Goal: Find specific page/section: Find specific page/section

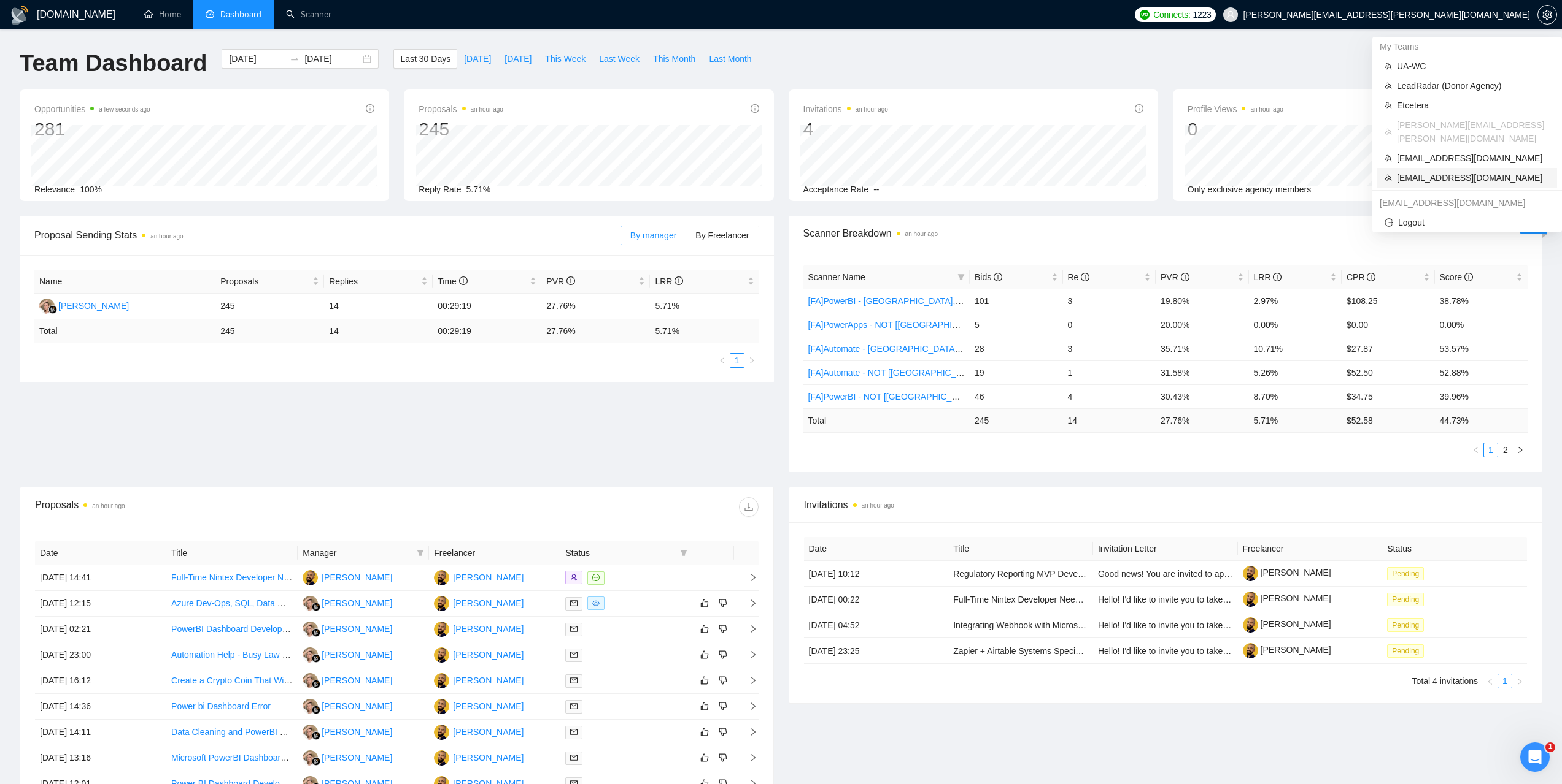
drag, startPoint x: 1423, startPoint y: 168, endPoint x: 695, endPoint y: 176, distance: 728.0
click at [1424, 171] on span "morissaschwartz@gmail.com" at bounding box center [1473, 178] width 153 height 14
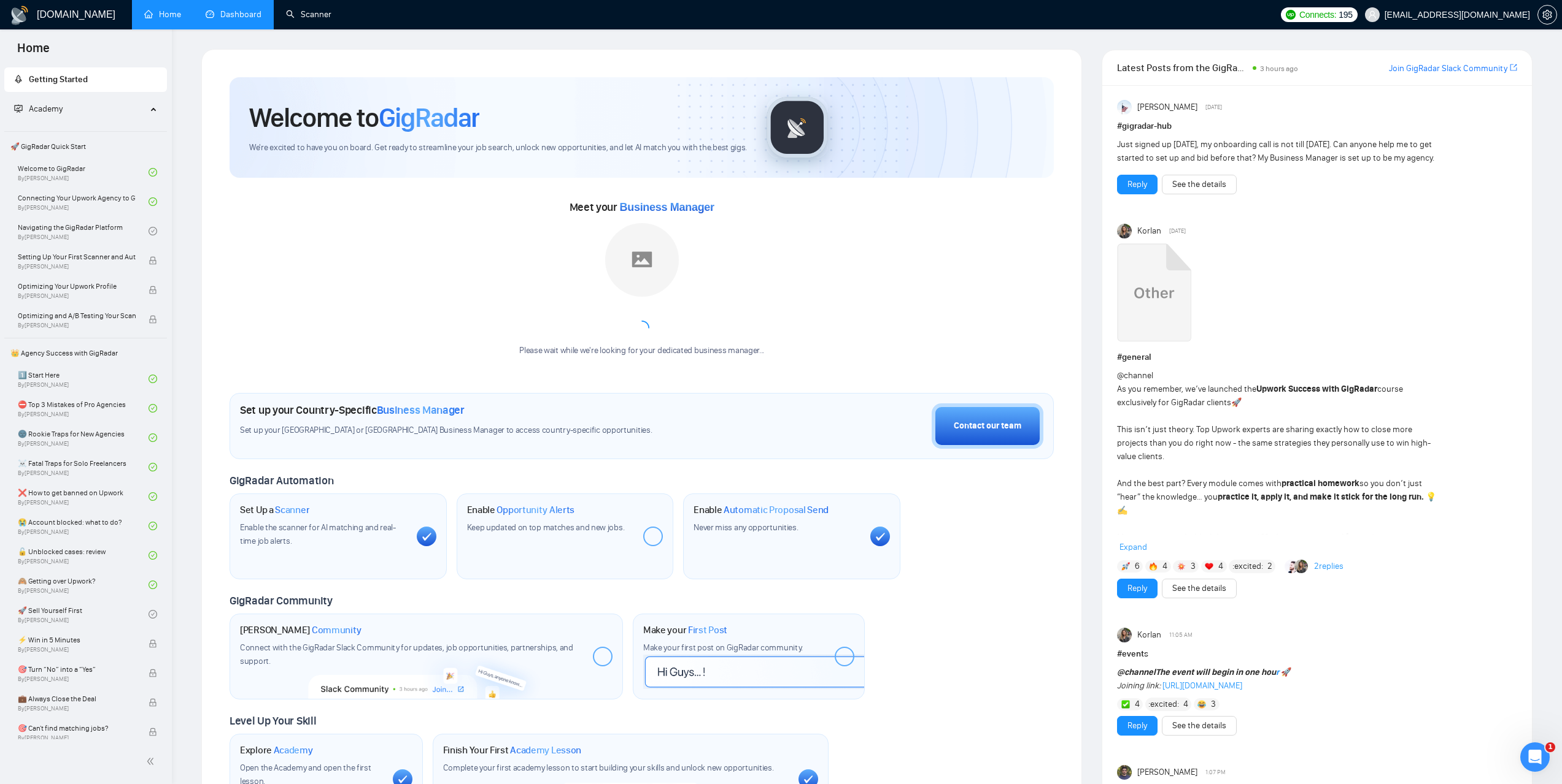
click at [261, 17] on link "Dashboard" at bounding box center [234, 15] width 56 height 10
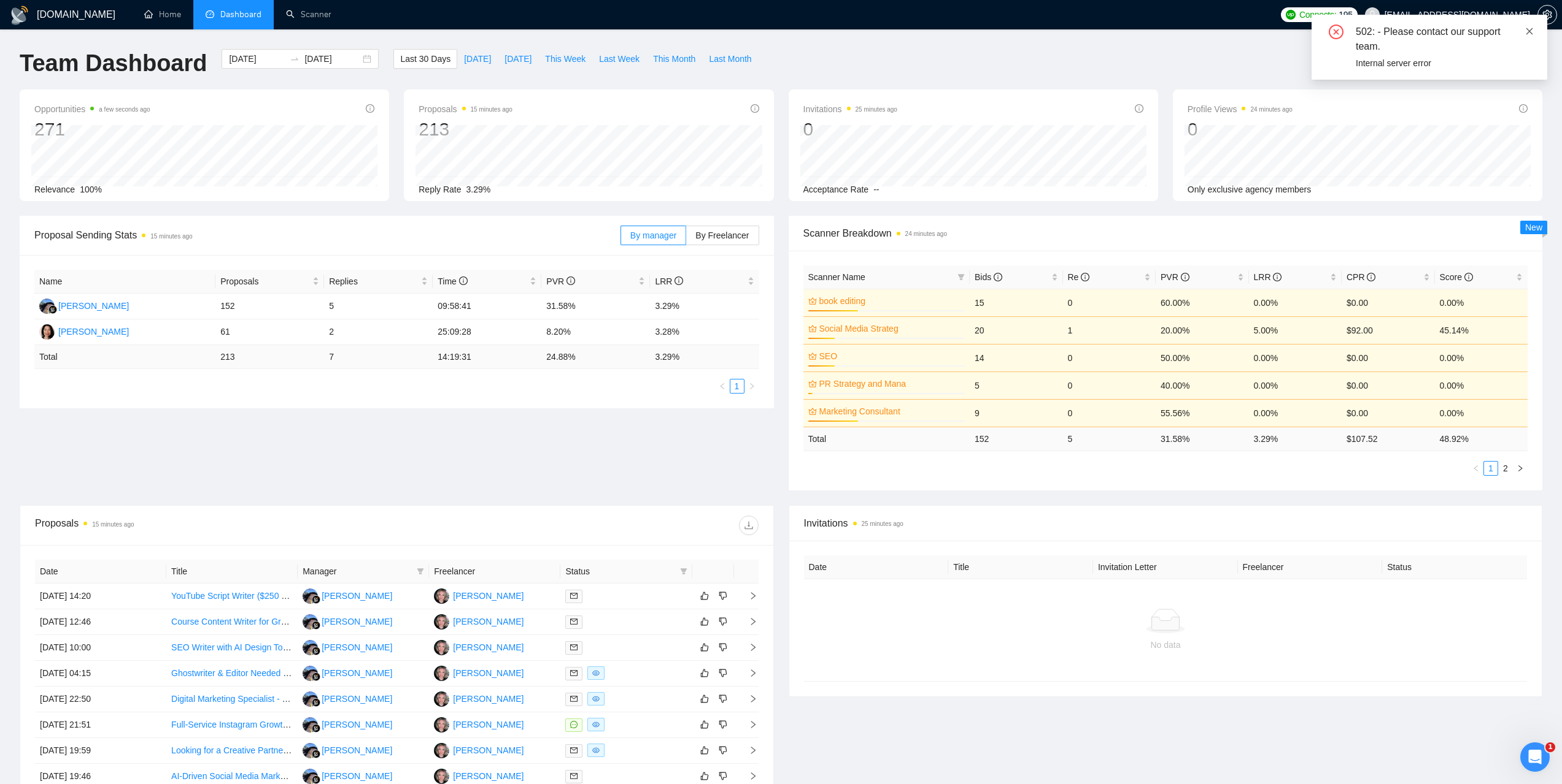
click at [1528, 27] on icon "close" at bounding box center [1529, 31] width 9 height 9
click at [490, 596] on div "Dr. Morissa Schwartz" at bounding box center [489, 596] width 71 height 14
